Goal: Transaction & Acquisition: Register for event/course

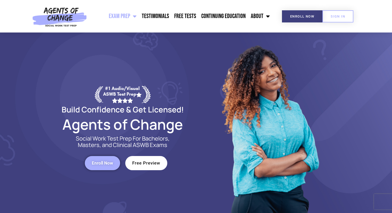
click at [317, 16] on div "SIGN IN" at bounding box center [334, 16] width 40 height 12
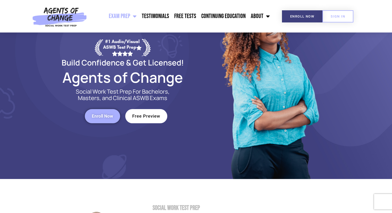
scroll to position [103, 0]
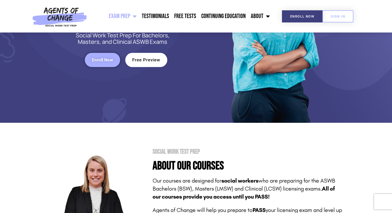
click at [104, 64] on link "Enroll Now" at bounding box center [102, 60] width 35 height 14
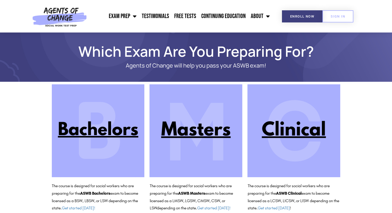
scroll to position [14, 0]
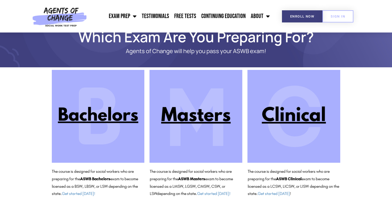
click at [312, 118] on img at bounding box center [294, 116] width 93 height 93
click at [206, 123] on img at bounding box center [196, 116] width 93 height 93
click at [298, 110] on img at bounding box center [294, 116] width 93 height 93
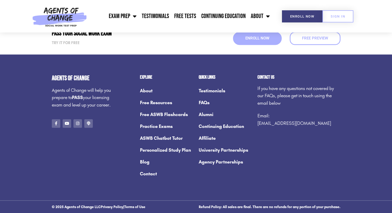
scroll to position [736, 0]
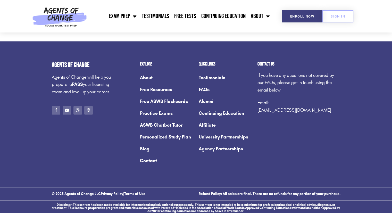
click at [144, 77] on link "About" at bounding box center [167, 78] width 54 height 12
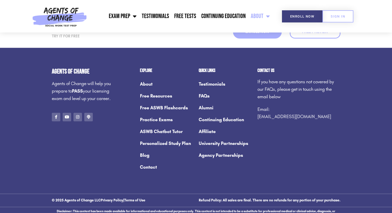
scroll to position [731, 0]
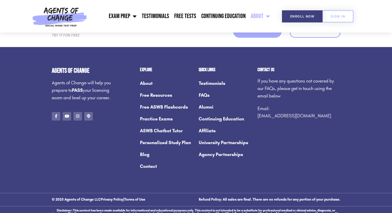
click at [144, 77] on link "About" at bounding box center [167, 83] width 54 height 12
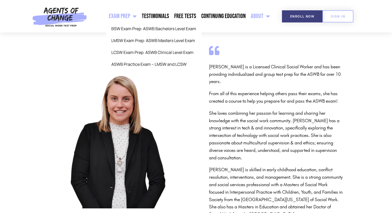
click at [126, 17] on link "Exam Prep" at bounding box center [122, 16] width 33 height 13
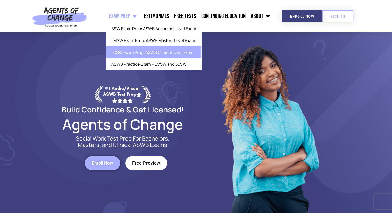
click at [126, 55] on link "LCSW Exam Prep: ASWB Clinical Level Exam" at bounding box center [153, 52] width 95 height 12
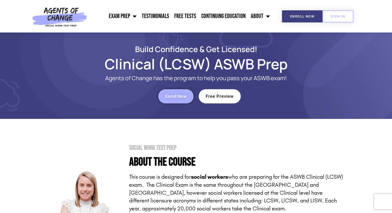
click at [66, 17] on img at bounding box center [60, 16] width 60 height 33
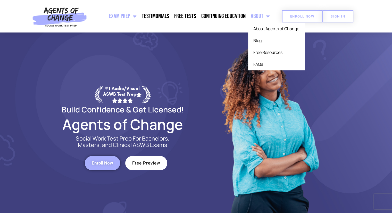
click at [303, 15] on span "Enroll Now" at bounding box center [302, 16] width 24 height 3
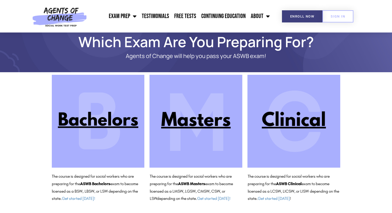
scroll to position [14, 0]
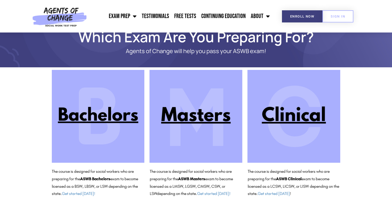
click at [279, 125] on img at bounding box center [294, 116] width 93 height 93
